Goal: Participate in discussion: Engage in conversation with other users on a specific topic

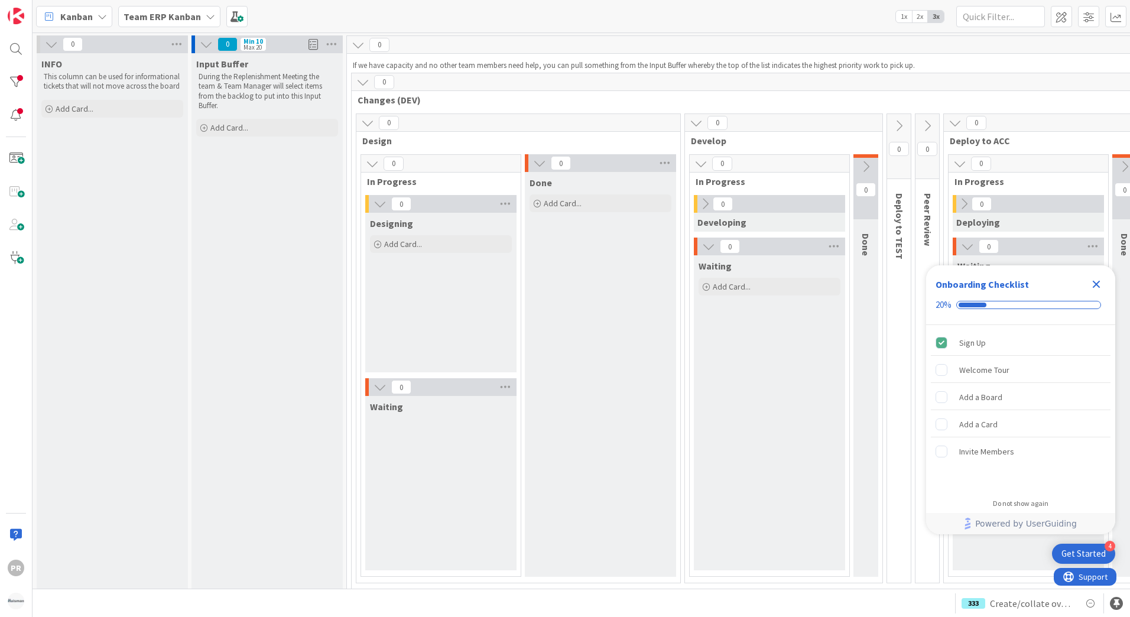
click at [181, 18] on b "Team ERP Kanban" at bounding box center [162, 17] width 77 height 12
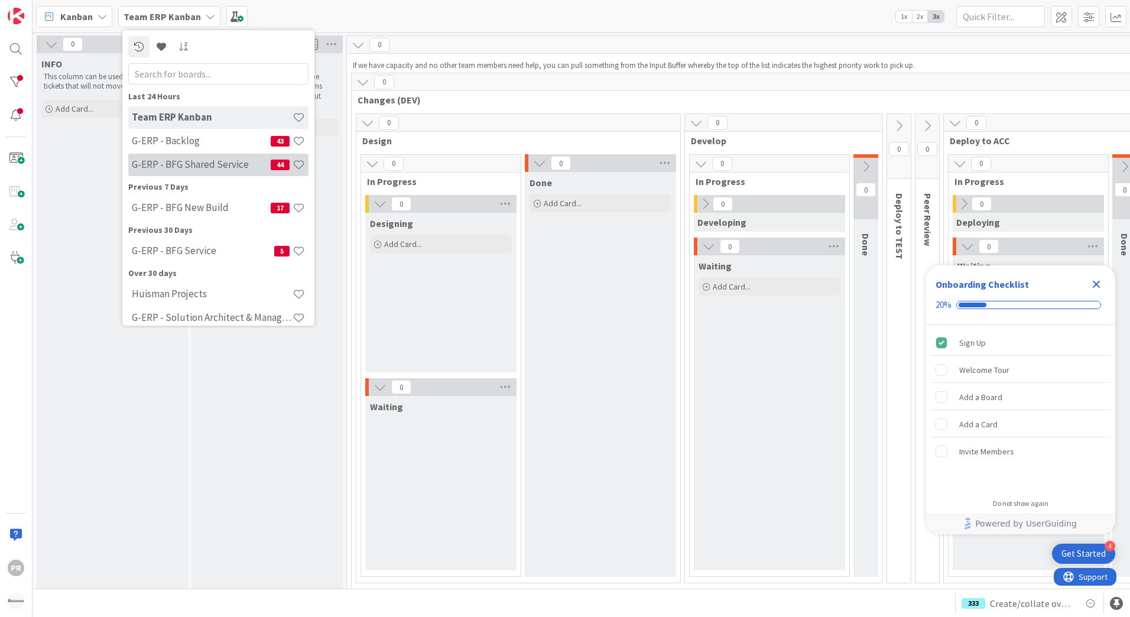
click at [189, 160] on h4 "G-ERP - BFG Shared Service" at bounding box center [201, 164] width 139 height 12
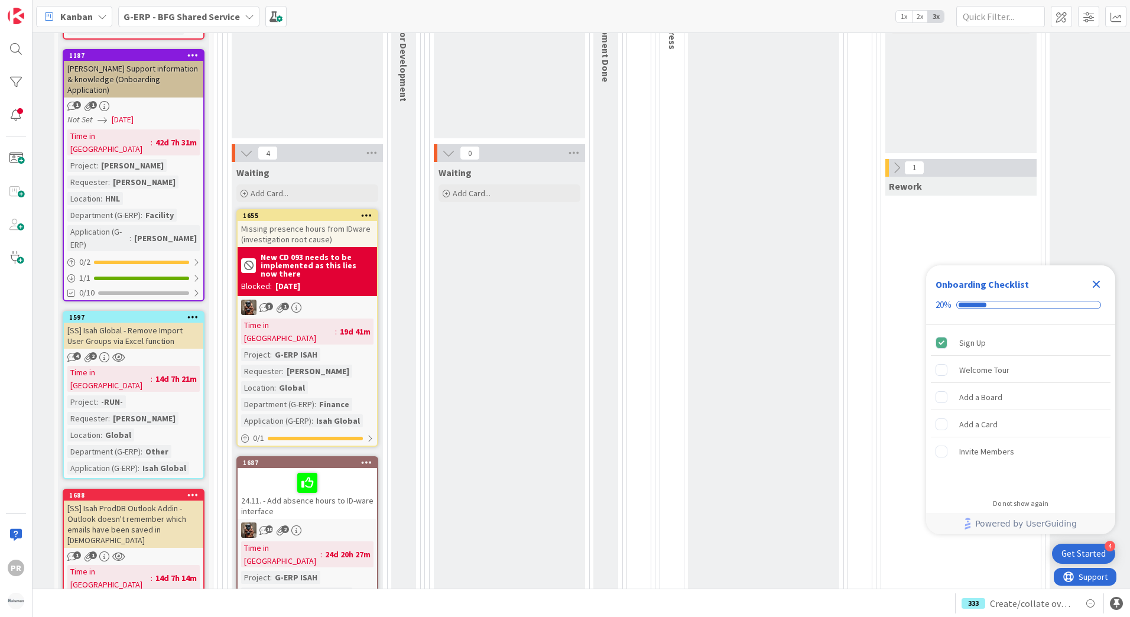
scroll to position [0, 7]
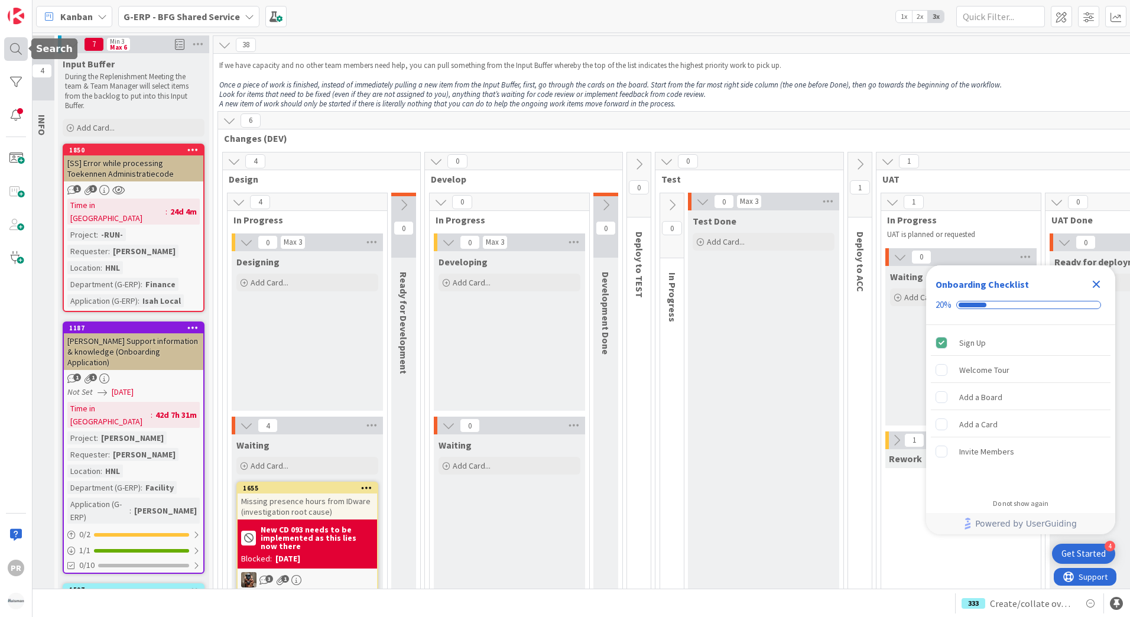
click at [22, 48] on div at bounding box center [16, 49] width 24 height 24
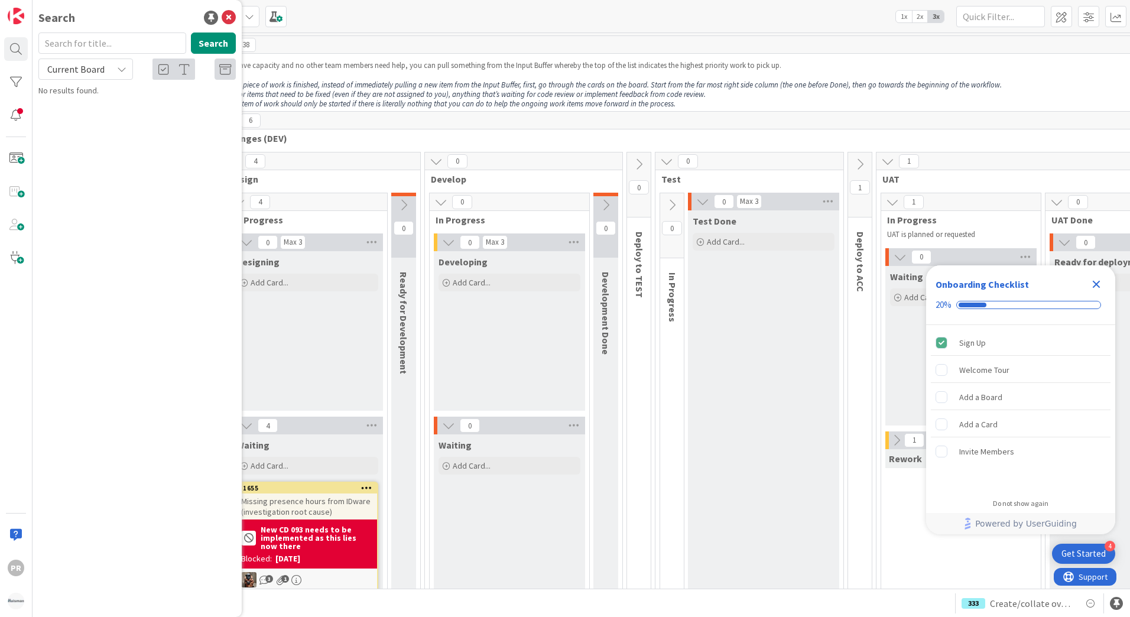
click at [121, 50] on input "text" at bounding box center [112, 43] width 148 height 21
type input "owner"
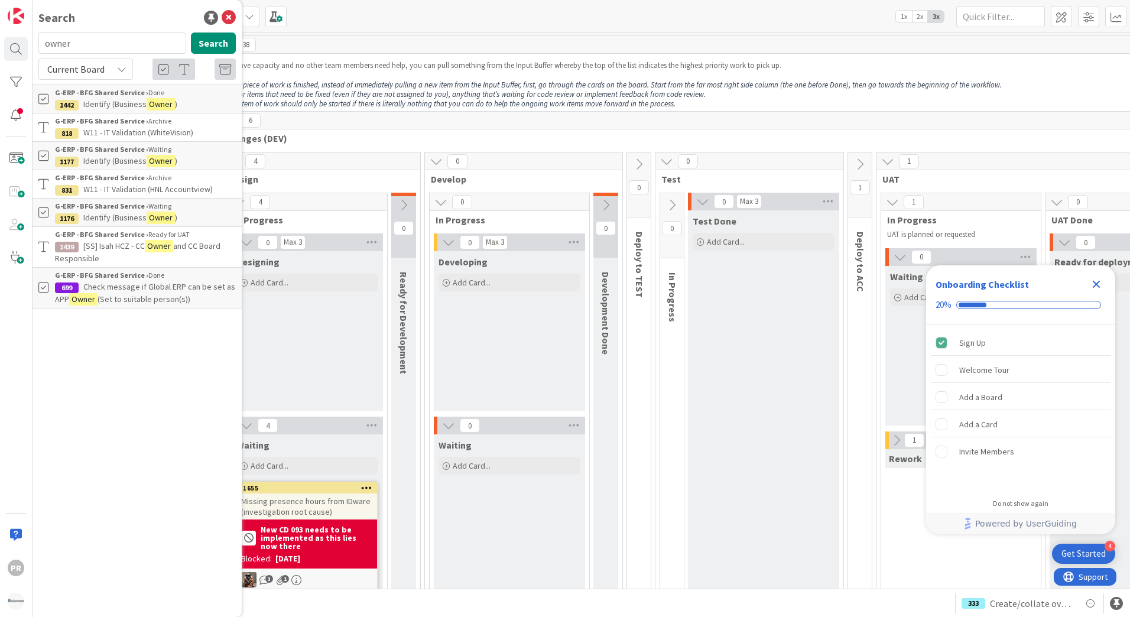
click at [113, 247] on span "[SS] Isah HCZ - CC" at bounding box center [113, 246] width 61 height 11
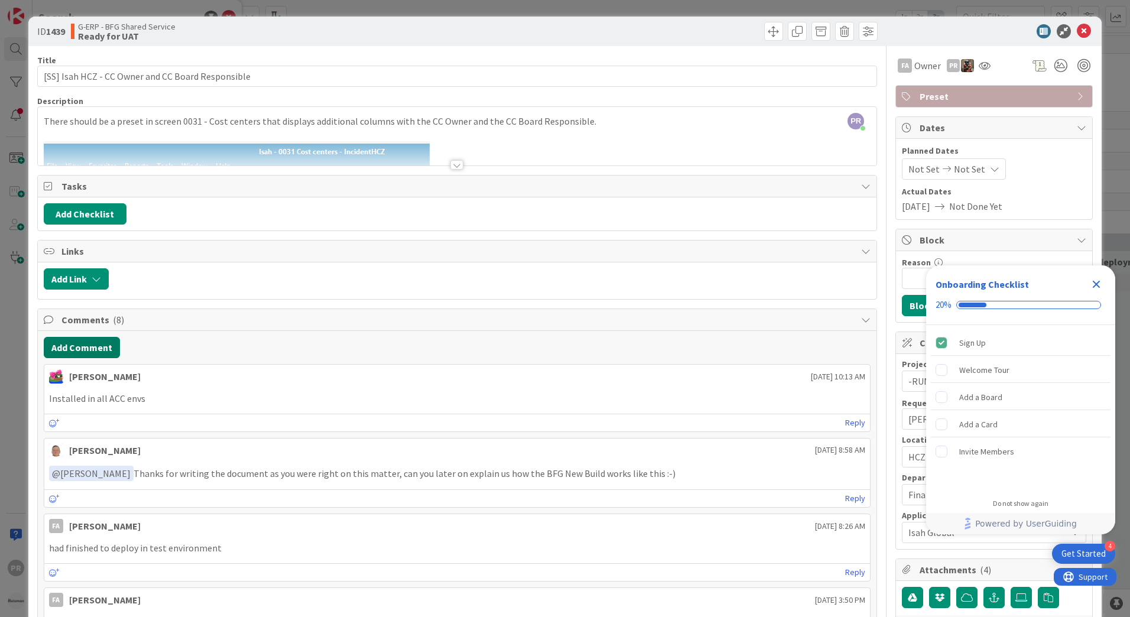
click at [112, 342] on button "Add Comment" at bounding box center [82, 347] width 76 height 21
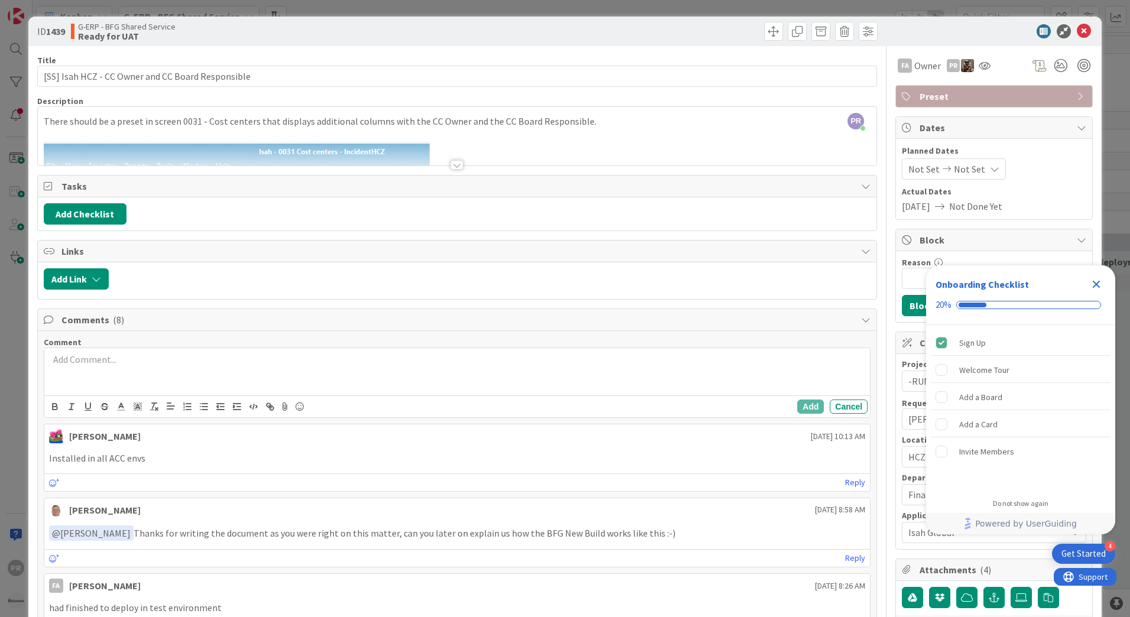
click at [153, 369] on div at bounding box center [457, 371] width 826 height 47
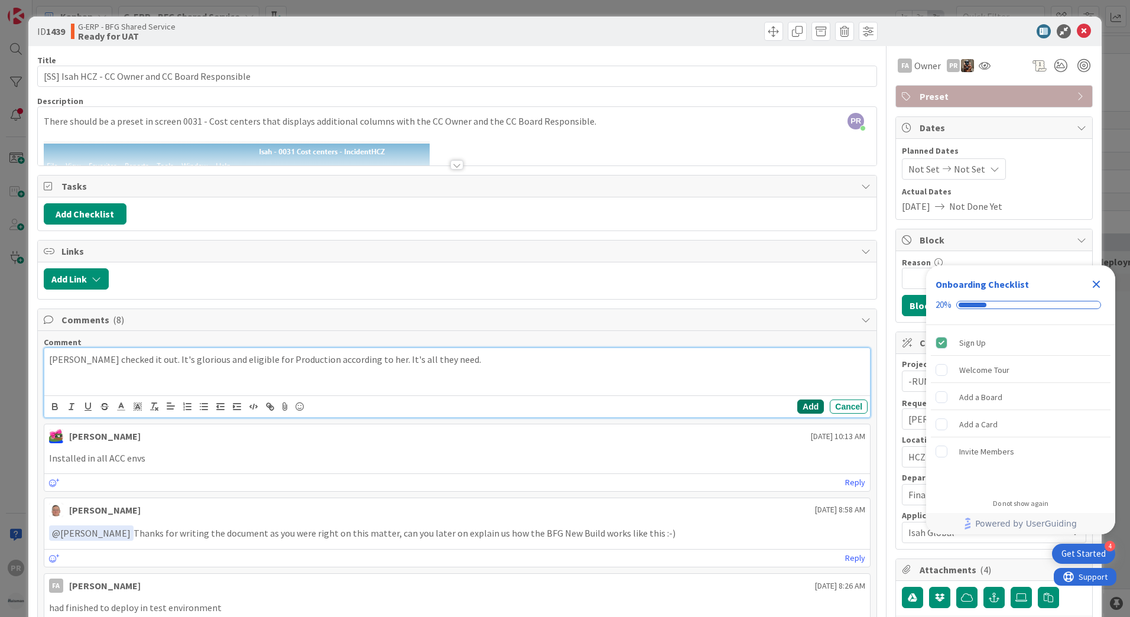
click at [797, 407] on button "Add" at bounding box center [810, 407] width 27 height 14
